Goal: Information Seeking & Learning: Learn about a topic

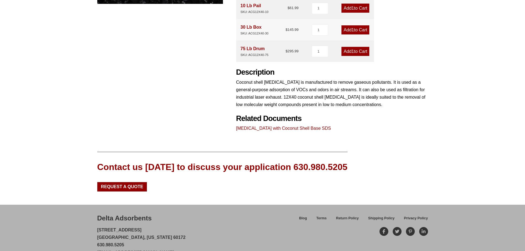
scroll to position [190, 0]
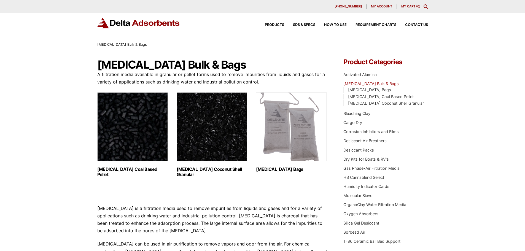
click at [209, 171] on h2 "Activated Carbon Coconut Shell Granular (3)" at bounding box center [212, 172] width 71 height 10
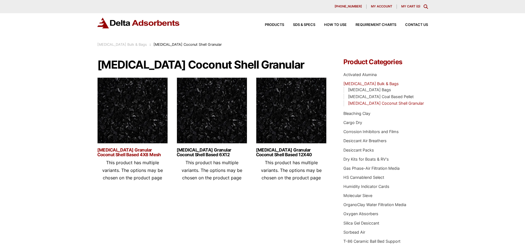
click at [139, 150] on link "Activated Carbon Granular Coconut Shell Based 4X8 Mesh" at bounding box center [132, 152] width 71 height 9
click at [214, 125] on img at bounding box center [212, 111] width 71 height 69
click at [306, 124] on img at bounding box center [291, 111] width 71 height 69
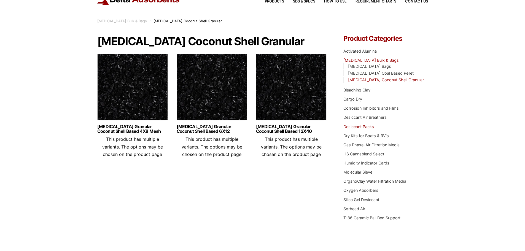
scroll to position [55, 0]
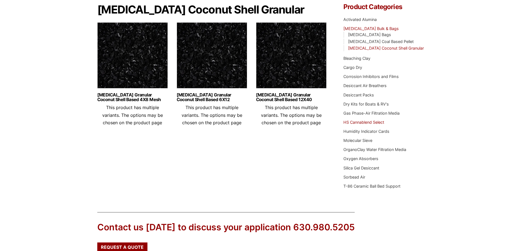
click at [366, 123] on link "HS Cannablend Select" at bounding box center [363, 122] width 41 height 5
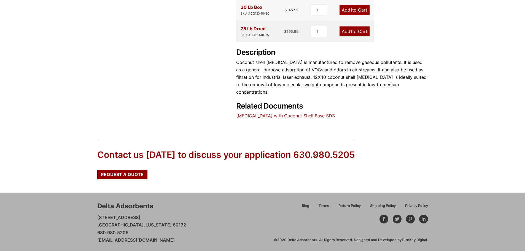
scroll to position [225, 0]
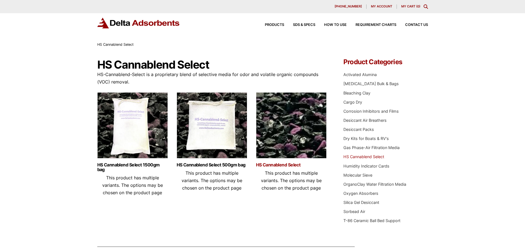
click at [283, 163] on link "HS Cannablend Select" at bounding box center [291, 165] width 71 height 5
